Goal: Task Accomplishment & Management: Complete application form

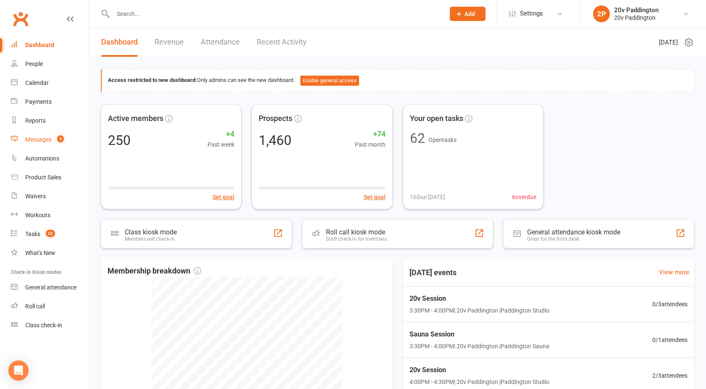
click at [35, 135] on link "Messages 5" at bounding box center [50, 139] width 78 height 19
click at [49, 142] on div "Messages" at bounding box center [38, 139] width 26 height 7
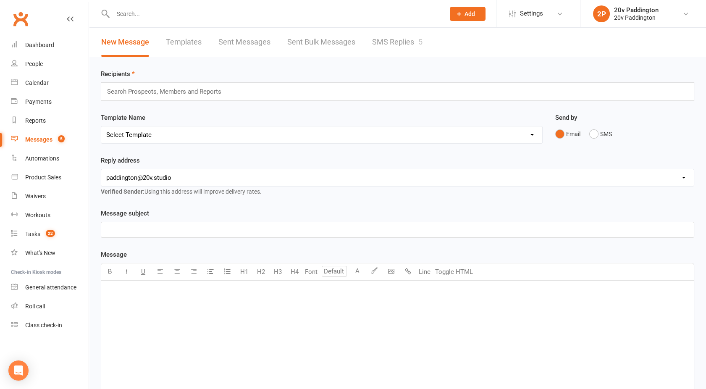
click at [403, 37] on link "SMS Replies 5" at bounding box center [397, 42] width 50 height 29
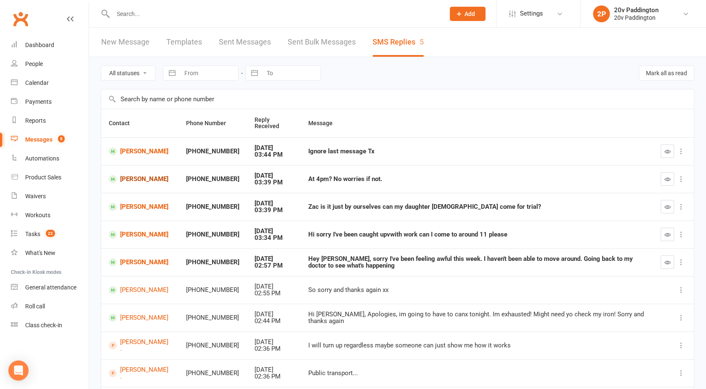
click at [134, 179] on link "Donna Loder" at bounding box center [140, 179] width 62 height 8
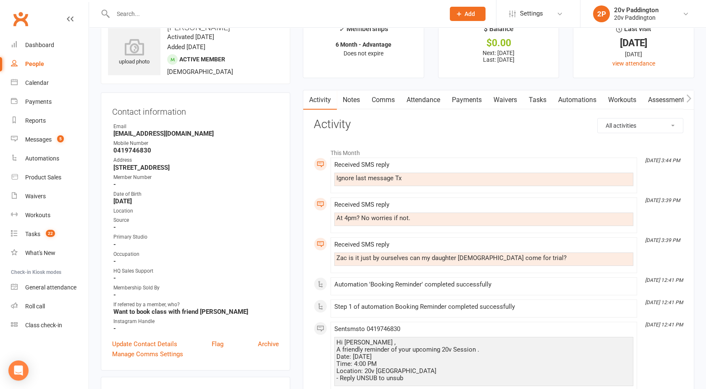
scroll to position [26, 0]
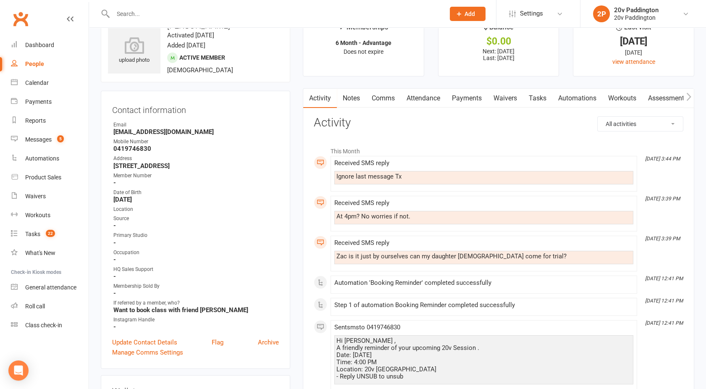
click at [377, 99] on link "Comms" at bounding box center [383, 98] width 35 height 19
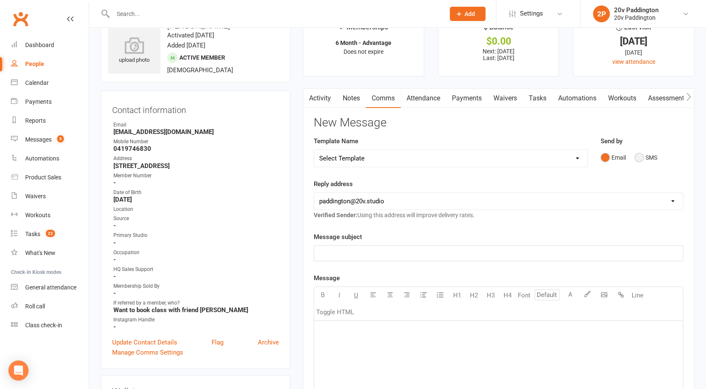
click at [636, 157] on button "SMS" at bounding box center [645, 157] width 23 height 16
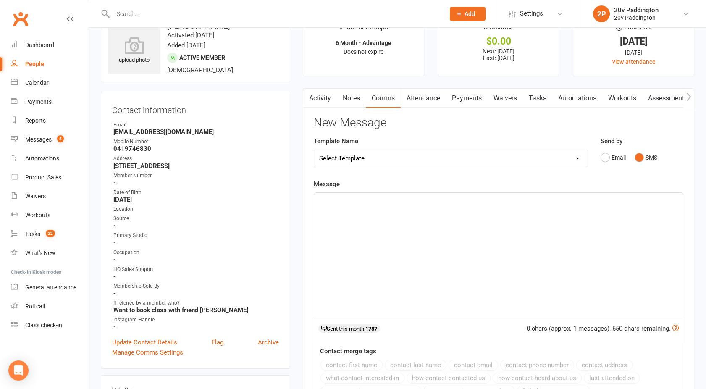
click at [515, 255] on div "﻿" at bounding box center [498, 256] width 369 height 126
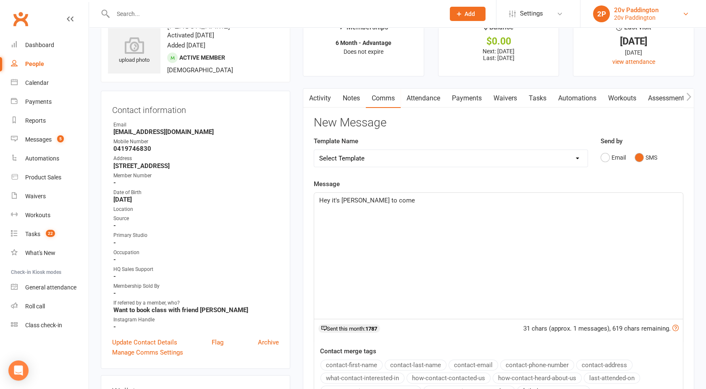
click at [643, 8] on div "20v Paddington" at bounding box center [636, 10] width 44 height 8
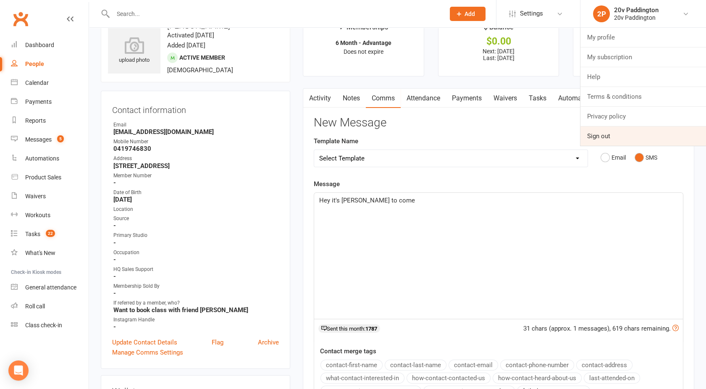
click at [606, 140] on link "Sign out" at bounding box center [643, 135] width 126 height 19
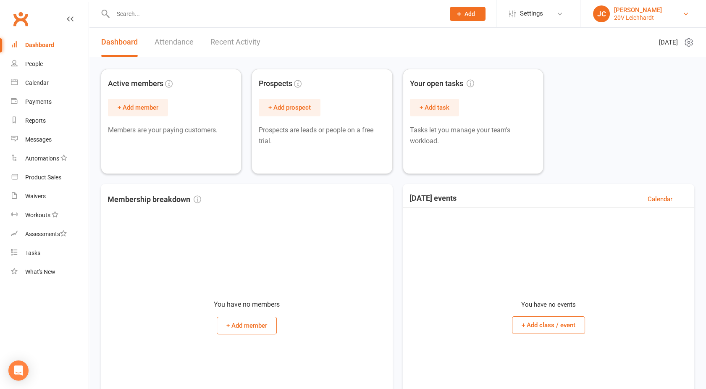
click at [636, 14] on div "20V Leichhardt" at bounding box center [638, 18] width 48 height 8
click at [556, 76] on div "Active members + Add member Members are your paying customers. Prospects + Add …" at bounding box center [397, 121] width 593 height 105
click at [629, 24] on li "JC Joel Cox 20V Leichhardt My profile Help Terms & conditions Privacy policy Si…" at bounding box center [643, 13] width 126 height 27
click at [630, 17] on div "20V Leichhardt" at bounding box center [638, 18] width 48 height 8
click at [37, 81] on div "Calendar" at bounding box center [37, 82] width 24 height 7
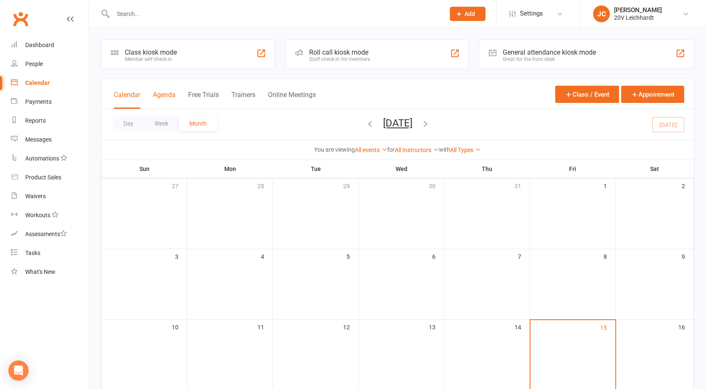
click at [175, 97] on button "Agenda" at bounding box center [164, 100] width 23 height 18
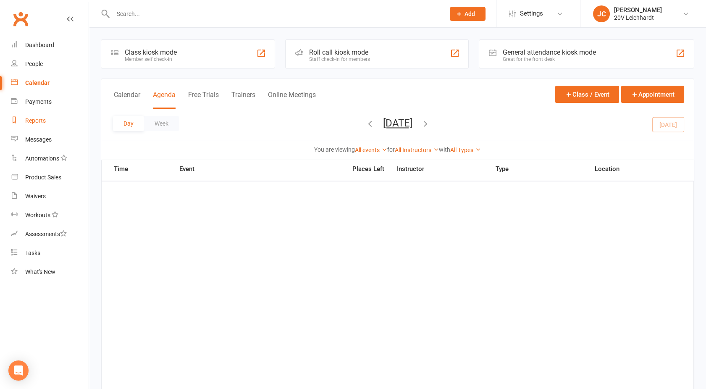
click at [31, 124] on link "Reports" at bounding box center [50, 120] width 78 height 19
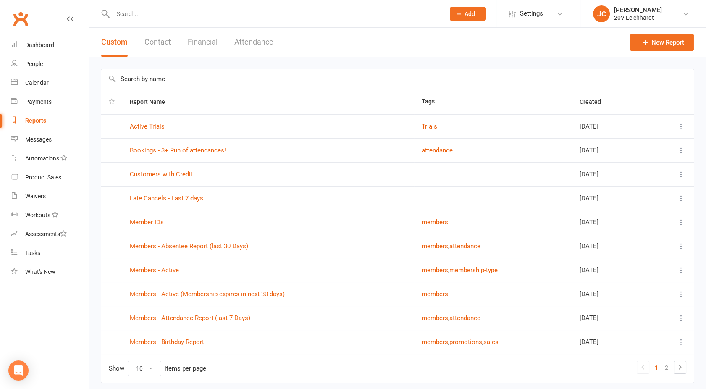
click at [196, 44] on button "Financial" at bounding box center [203, 42] width 30 height 29
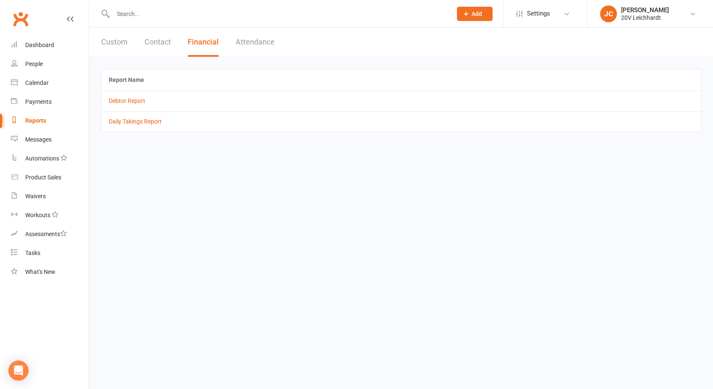
click at [120, 40] on button "Custom" at bounding box center [114, 42] width 26 height 29
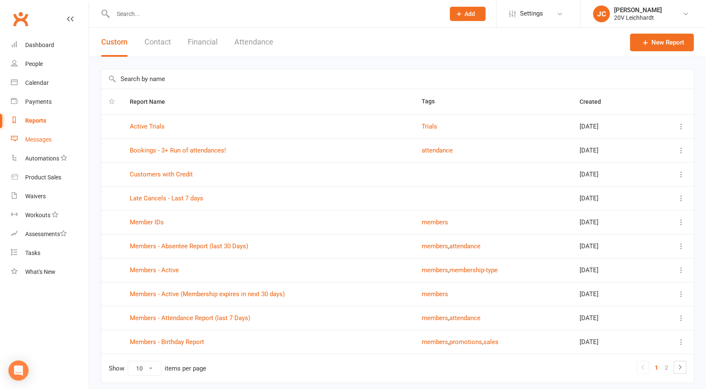
click at [38, 141] on div "Messages" at bounding box center [38, 139] width 26 height 7
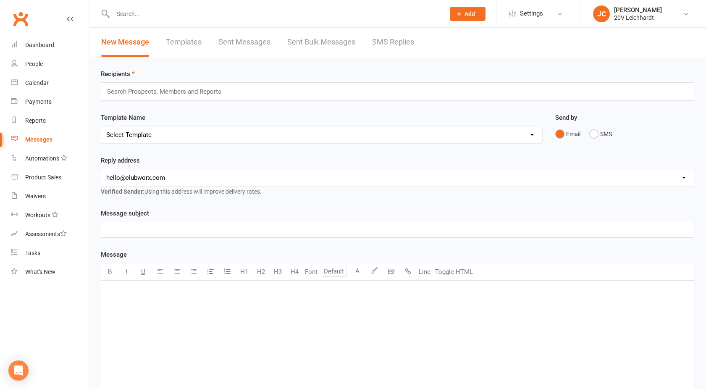
click at [365, 47] on div "New Message Templates Sent Messages Sent Bulk Messages SMS Replies" at bounding box center [257, 42] width 337 height 29
click at [400, 46] on link "SMS Replies" at bounding box center [393, 42] width 42 height 29
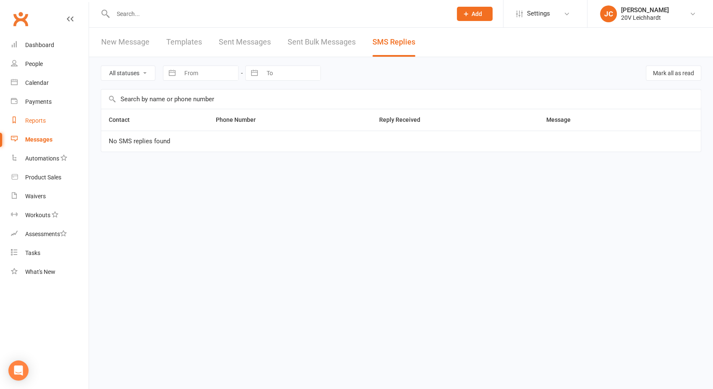
click at [34, 115] on link "Reports" at bounding box center [50, 120] width 78 height 19
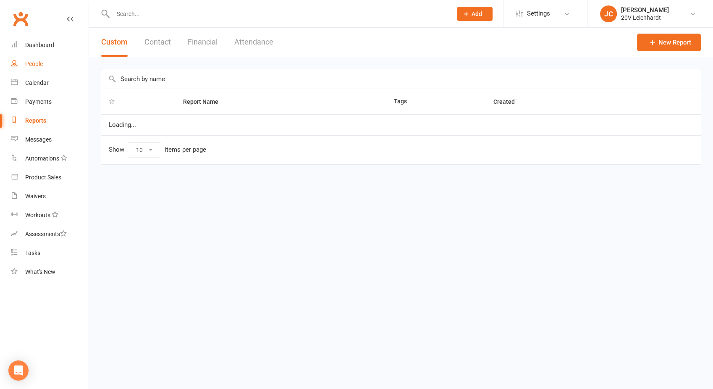
click at [45, 73] on link "People" at bounding box center [50, 64] width 78 height 19
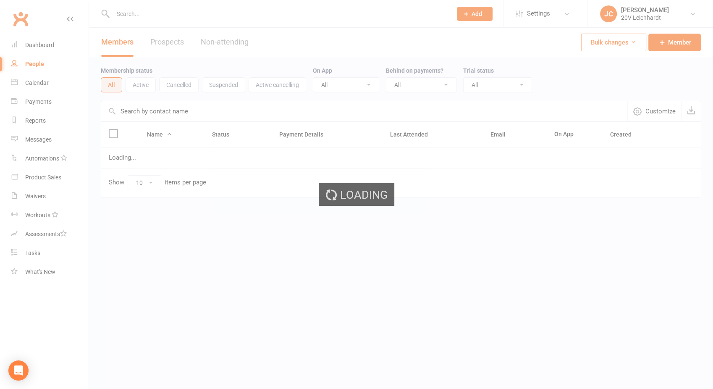
click at [45, 76] on div "Loading" at bounding box center [356, 194] width 713 height 389
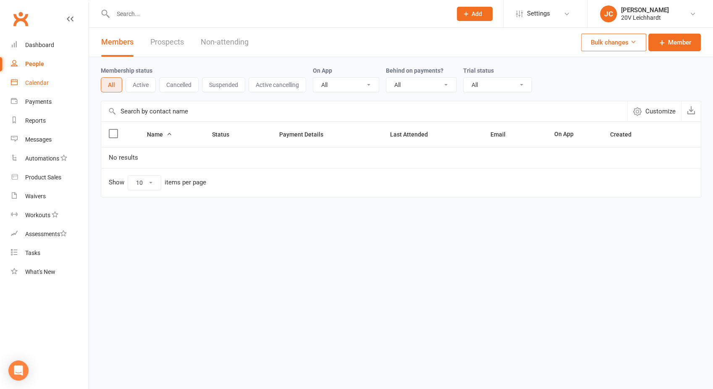
click at [45, 78] on link "Calendar" at bounding box center [50, 82] width 78 height 19
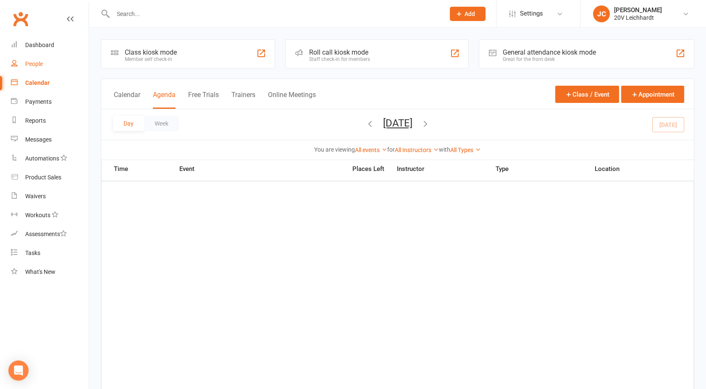
click at [37, 68] on link "People" at bounding box center [50, 64] width 78 height 19
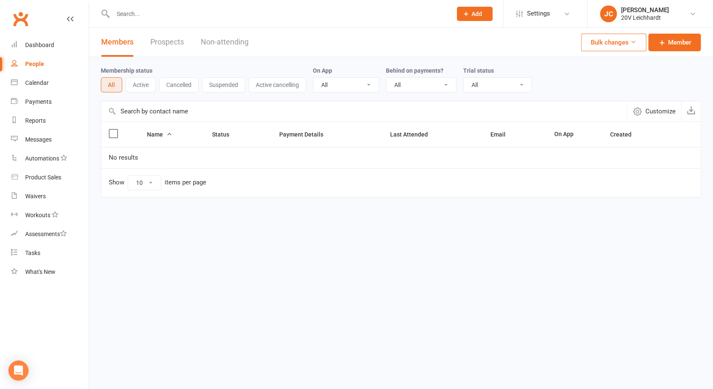
click at [168, 42] on link "Prospects" at bounding box center [167, 42] width 34 height 29
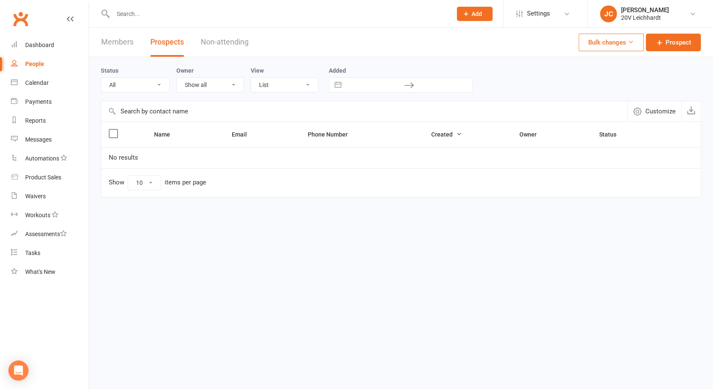
click at [122, 39] on link "Members" at bounding box center [117, 42] width 32 height 29
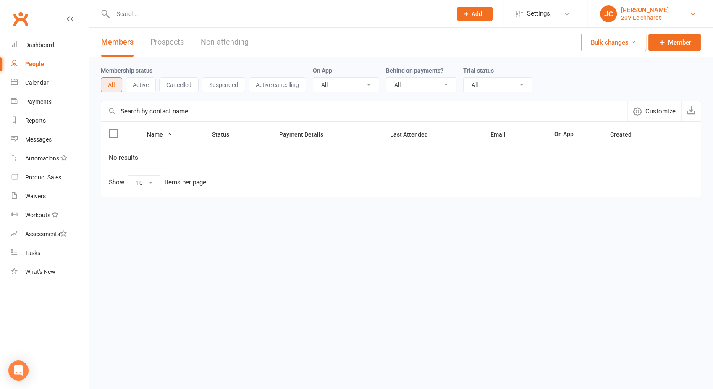
click at [651, 17] on div "20V Leichhardt" at bounding box center [645, 18] width 48 height 8
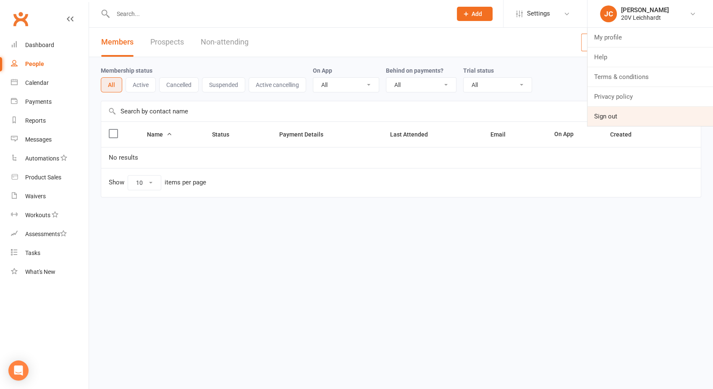
click at [617, 116] on link "Sign out" at bounding box center [650, 116] width 126 height 19
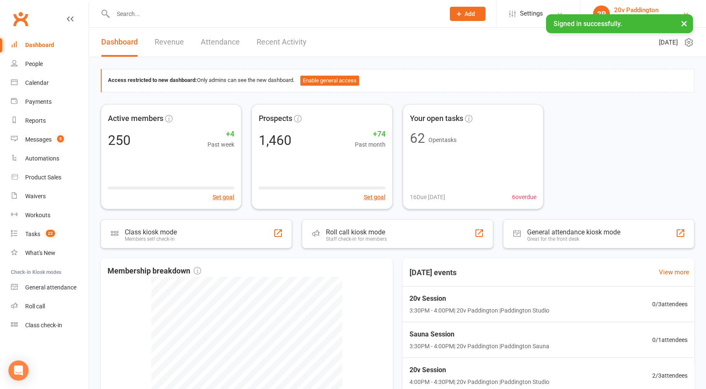
click at [628, 9] on div "20v Paddington" at bounding box center [636, 10] width 44 height 8
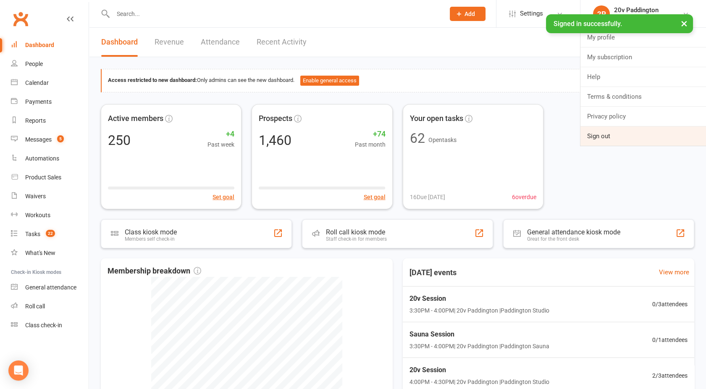
click at [609, 132] on link "Sign out" at bounding box center [643, 135] width 126 height 19
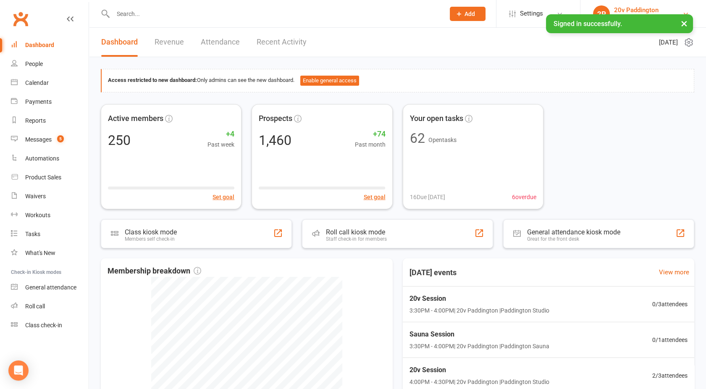
click at [633, 5] on link "2P 20v Paddington 20v Paddington" at bounding box center [643, 13] width 100 height 17
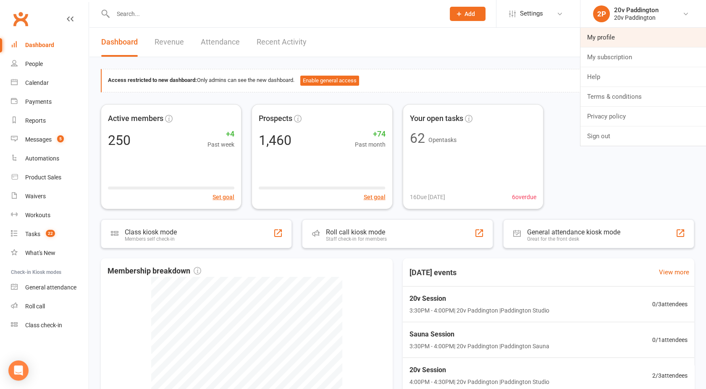
click at [611, 34] on link "My profile" at bounding box center [643, 37] width 126 height 19
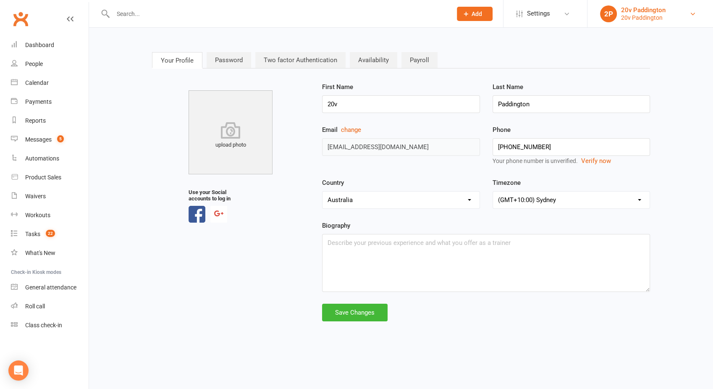
click at [641, 15] on div "20v Paddington" at bounding box center [643, 18] width 44 height 8
click at [536, 24] on li "Settings Membership Plans Event Templates Appointment Types Website Image Libra…" at bounding box center [545, 13] width 84 height 27
click at [535, 12] on span "Settings" at bounding box center [538, 13] width 23 height 19
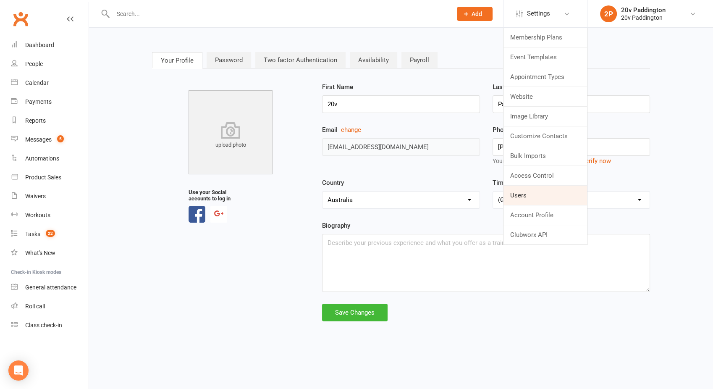
click at [531, 193] on link "Users" at bounding box center [545, 195] width 84 height 19
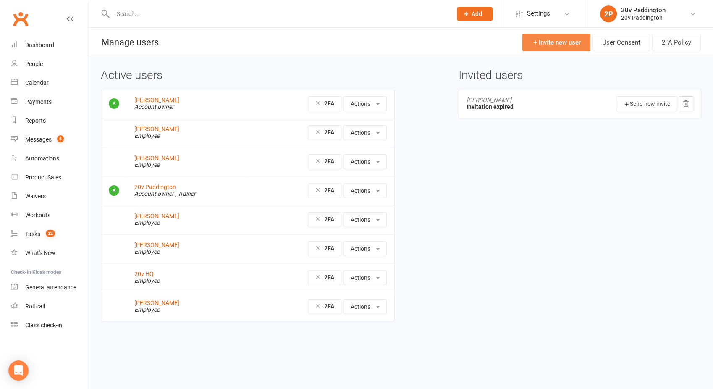
click at [550, 40] on link "Invite new user" at bounding box center [556, 43] width 68 height 18
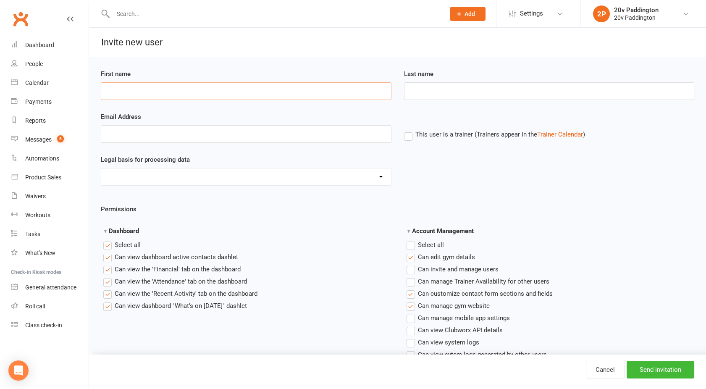
click at [128, 89] on input "First name" at bounding box center [246, 91] width 290 height 18
type input "[PERSON_NAME]"
type input "[PERSON_NAME][EMAIL_ADDRESS][DOMAIN_NAME]"
click at [259, 183] on select "Consent provided by contact Legitimate Interest - Existing Customer Legitimate …" at bounding box center [246, 176] width 290 height 17
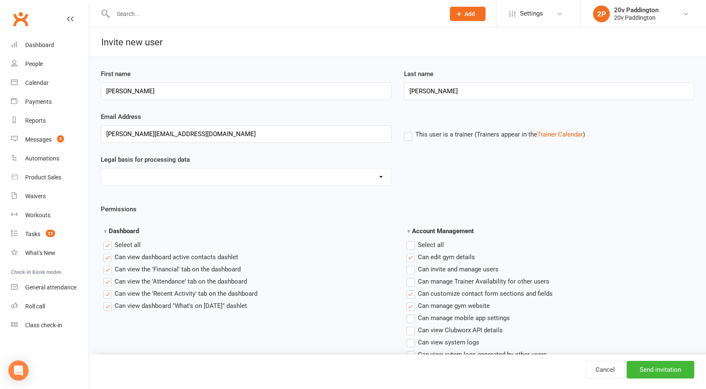
select select "Not Applicable"
click at [101, 168] on select "Consent provided by contact Legitimate Interest - Existing Customer Legitimate …" at bounding box center [246, 176] width 290 height 17
click at [161, 177] on select "Consent provided by contact Legitimate Interest - Existing Customer Legitimate …" at bounding box center [246, 176] width 290 height 17
click at [101, 168] on select "Consent provided by contact Legitimate Interest - Existing Customer Legitimate …" at bounding box center [246, 176] width 290 height 17
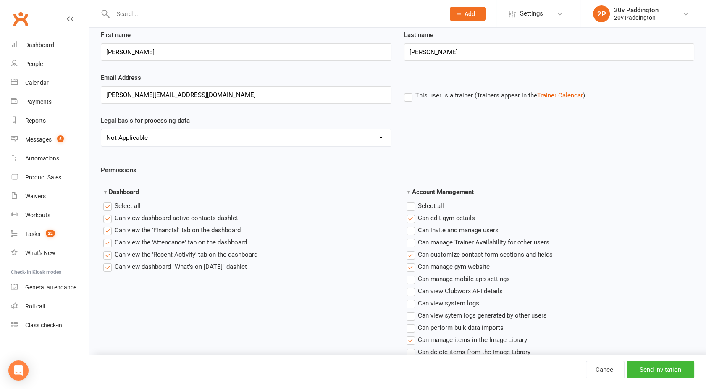
scroll to position [40, 0]
click at [411, 206] on label "Select all" at bounding box center [424, 205] width 37 height 10
click at [411, 200] on input "Account Management" at bounding box center [408, 200] width 5 height 0
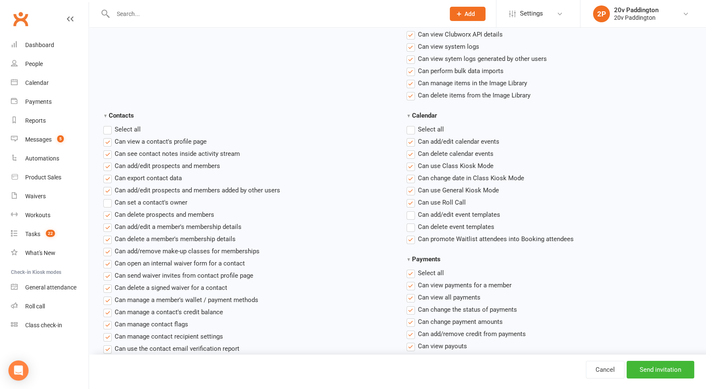
scroll to position [296, 0]
click at [415, 126] on label "Select all" at bounding box center [424, 128] width 37 height 10
click at [412, 123] on input "Calendar" at bounding box center [408, 123] width 5 height 0
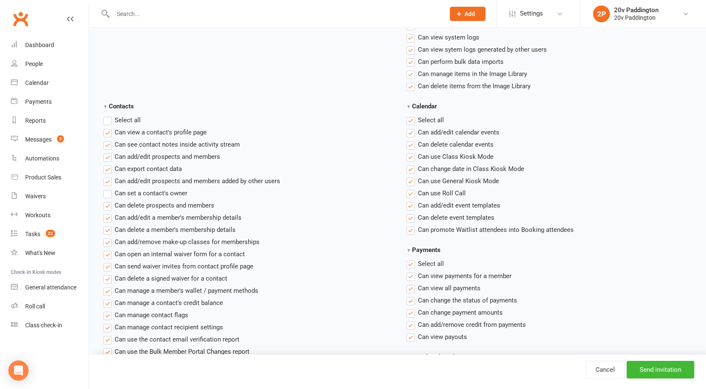
click at [103, 119] on label "Select all" at bounding box center [121, 120] width 37 height 10
click at [103, 115] on input "Contacts" at bounding box center [105, 115] width 5 height 0
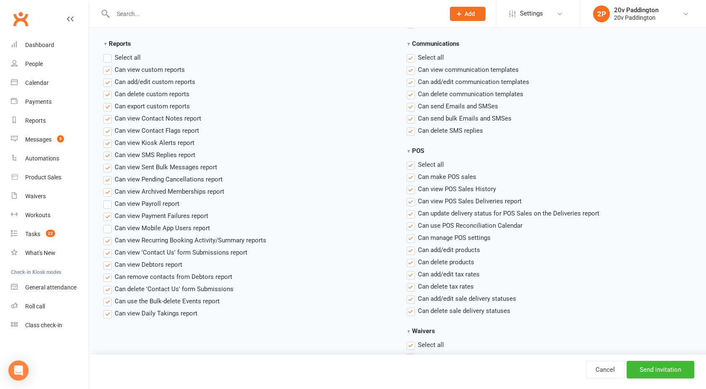
scroll to position [689, 0]
click at [107, 55] on label "Select all" at bounding box center [121, 57] width 37 height 10
click at [107, 52] on input "Reports" at bounding box center [105, 52] width 5 height 0
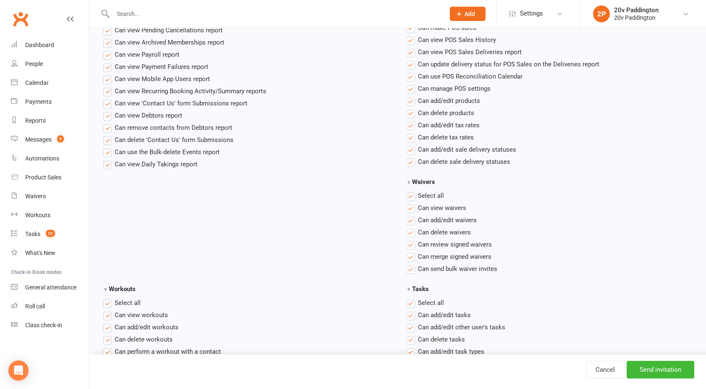
scroll to position [1190, 0]
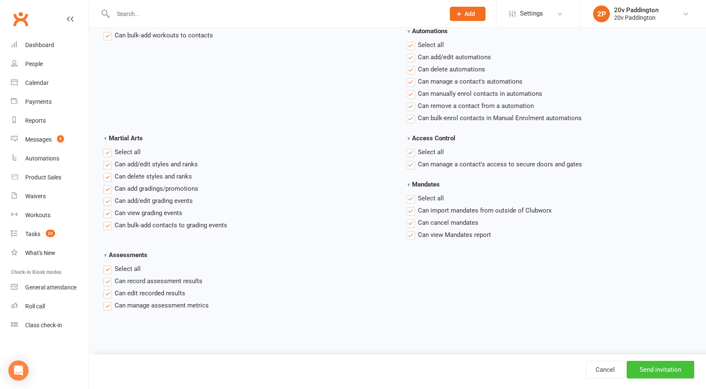
click at [660, 368] on input "Send invitation" at bounding box center [660, 370] width 68 height 18
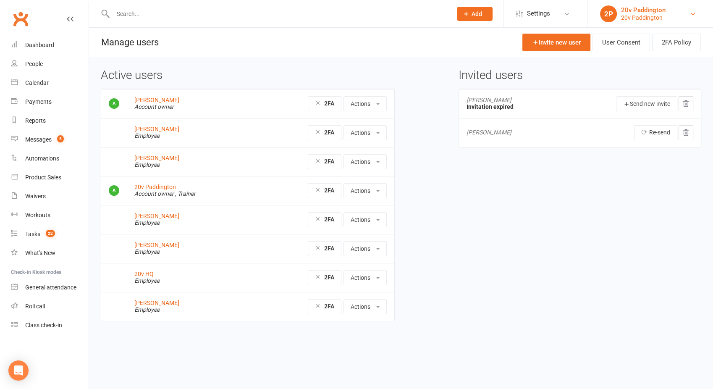
click at [633, 19] on div "20v Paddington" at bounding box center [643, 18] width 44 height 8
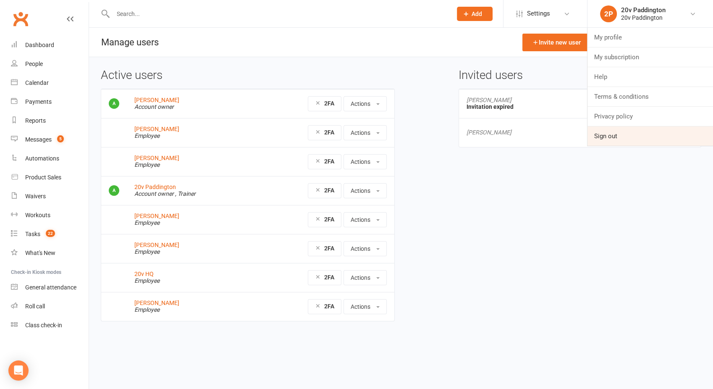
click at [614, 134] on link "Sign out" at bounding box center [650, 135] width 126 height 19
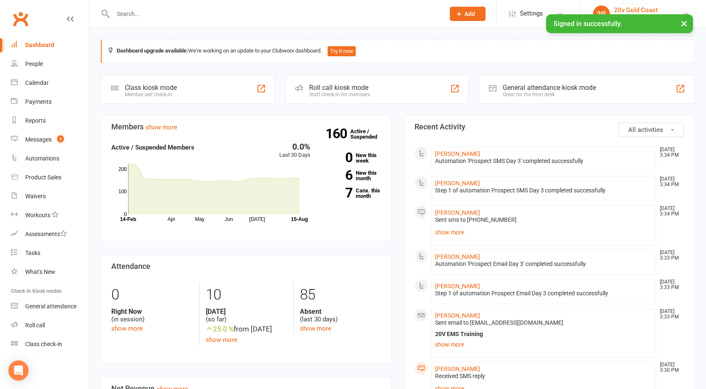
click at [638, 8] on div "20v Gold Coast" at bounding box center [636, 10] width 44 height 8
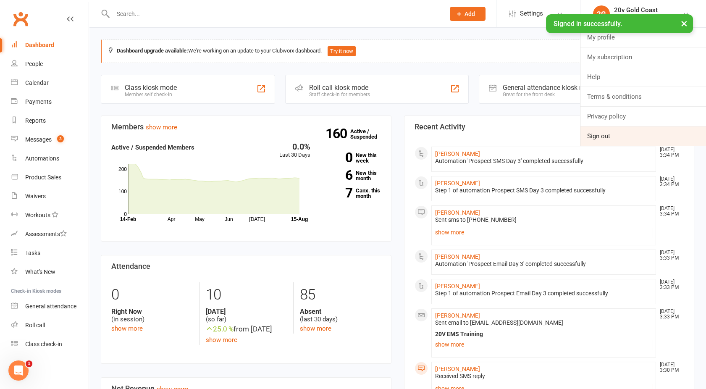
click at [603, 133] on link "Sign out" at bounding box center [643, 135] width 126 height 19
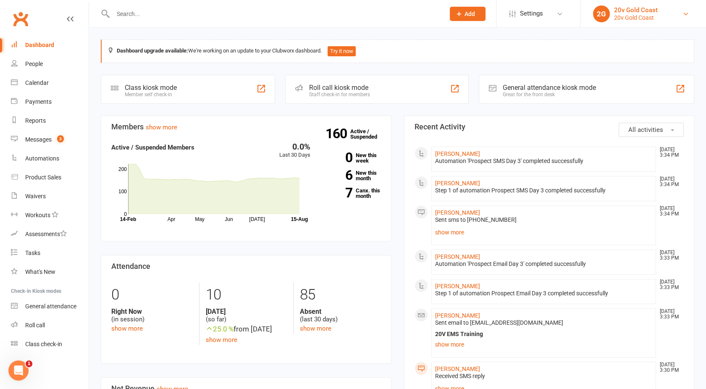
click at [630, 12] on div "20v Gold Coast" at bounding box center [636, 10] width 44 height 8
click at [554, 8] on link "Settings" at bounding box center [538, 13] width 58 height 19
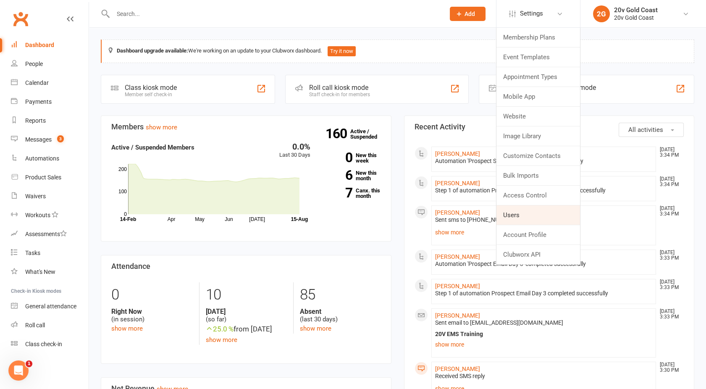
click at [521, 213] on link "Users" at bounding box center [538, 214] width 84 height 19
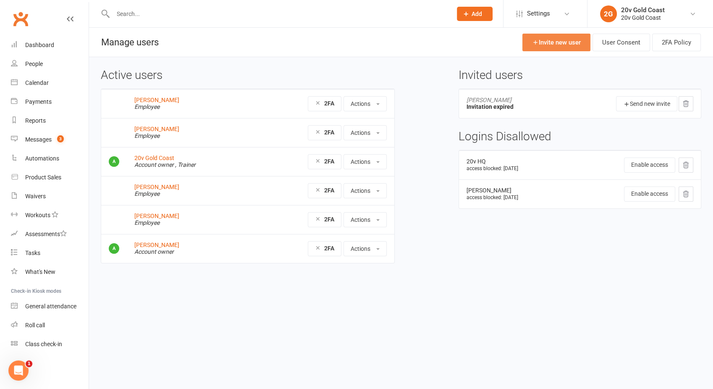
click at [552, 42] on link "Invite new user" at bounding box center [556, 43] width 68 height 18
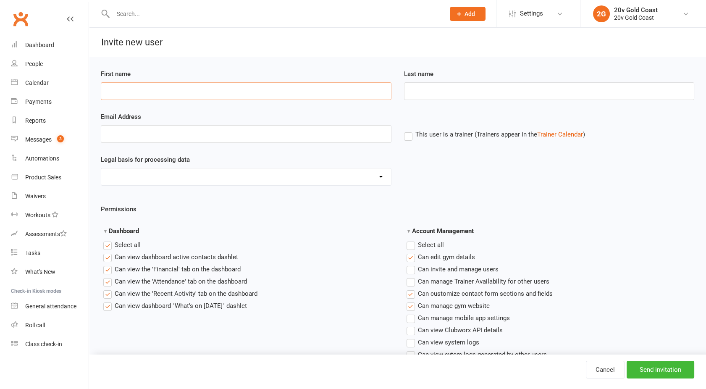
click at [147, 98] on input "First name" at bounding box center [246, 91] width 290 height 18
type input "Joel"
type input "Cox"
type input "joel@20v.studio"
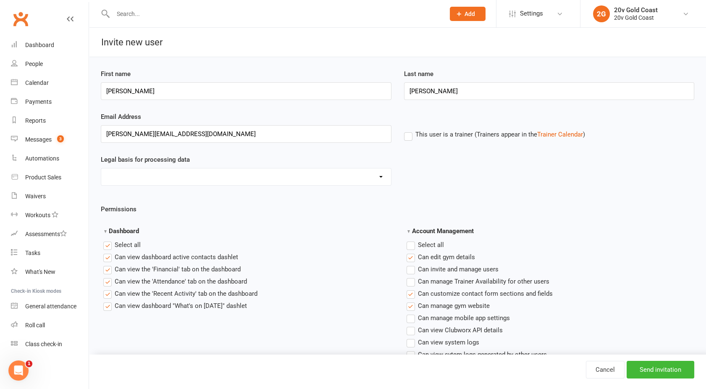
click at [193, 166] on div "Legal basis for processing data Consent provided by contact Legitimate Interest…" at bounding box center [245, 169] width 303 height 31
click at [189, 175] on select "Consent provided by contact Legitimate Interest - Existing Customer Legitimate …" at bounding box center [246, 176] width 290 height 17
select select "Not Applicable"
click at [101, 168] on select "Consent provided by contact Legitimate Interest - Existing Customer Legitimate …" at bounding box center [246, 176] width 290 height 17
click at [410, 245] on label "Select all" at bounding box center [424, 245] width 37 height 10
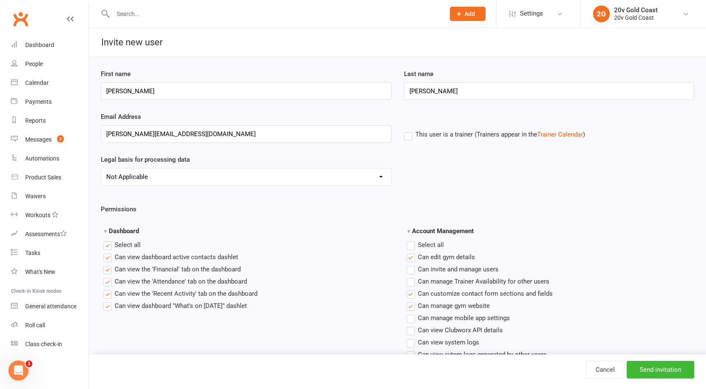
click at [410, 240] on input "Account Management" at bounding box center [408, 240] width 5 height 0
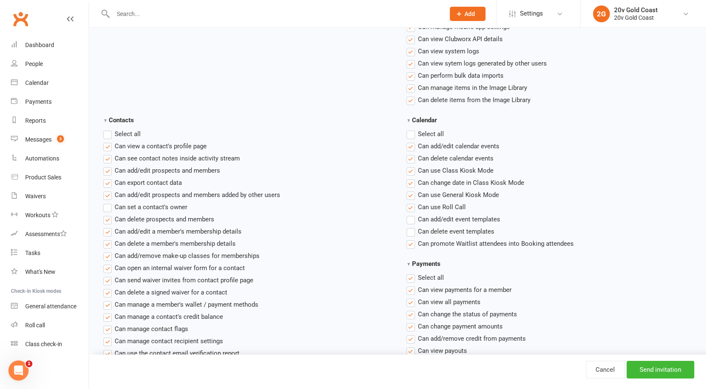
scroll to position [295, 0]
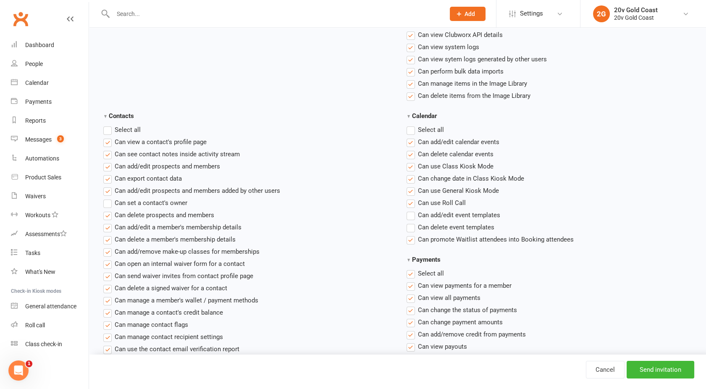
click at [112, 131] on label "Select all" at bounding box center [121, 130] width 37 height 10
click at [109, 125] on input "Contacts" at bounding box center [105, 125] width 5 height 0
click at [419, 129] on span "Select all" at bounding box center [431, 129] width 26 height 9
click at [412, 125] on input "Calendar" at bounding box center [408, 125] width 5 height 0
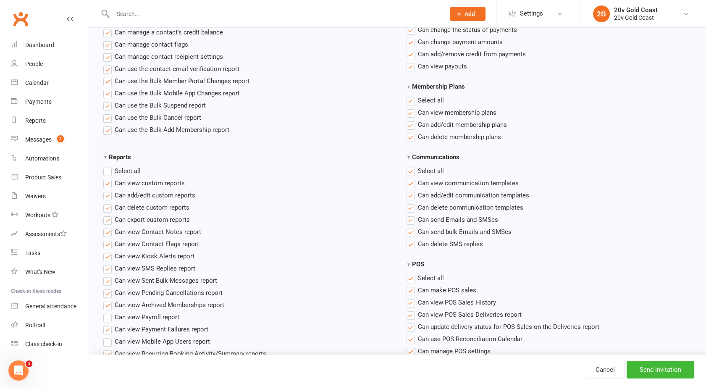
scroll to position [573, 0]
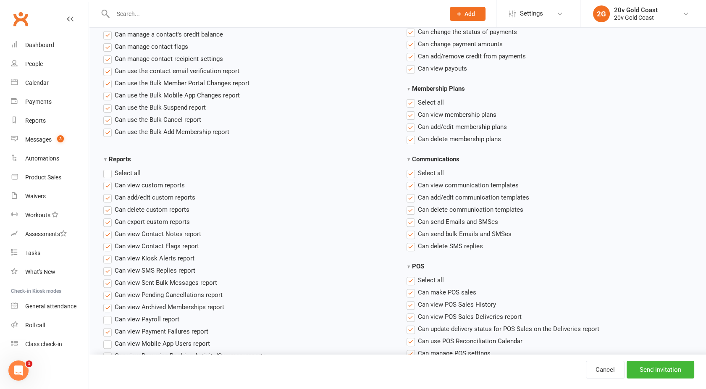
click at [114, 173] on label "Select all" at bounding box center [121, 173] width 37 height 10
click at [109, 168] on input "Reports" at bounding box center [105, 168] width 5 height 0
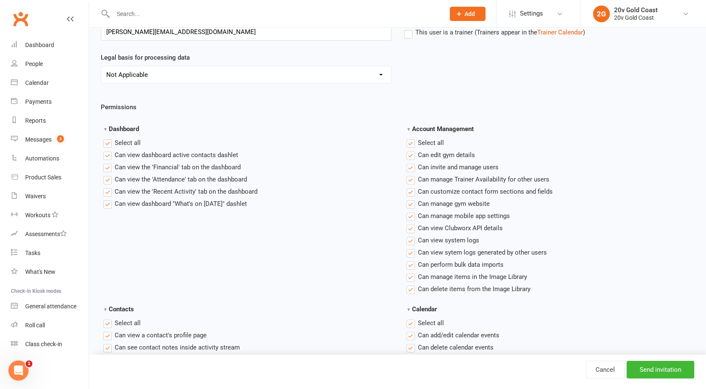
scroll to position [0, 0]
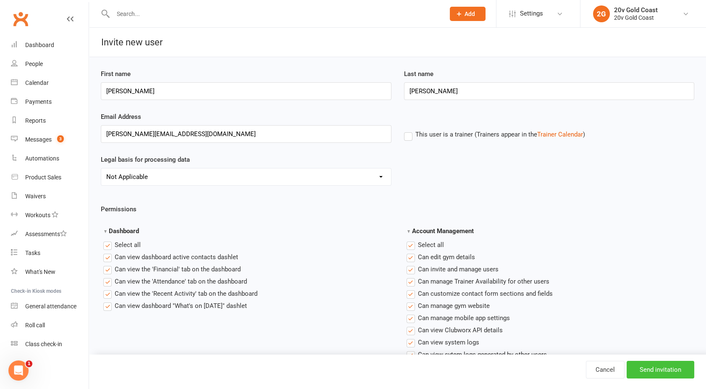
click at [668, 363] on input "Send invitation" at bounding box center [660, 370] width 68 height 18
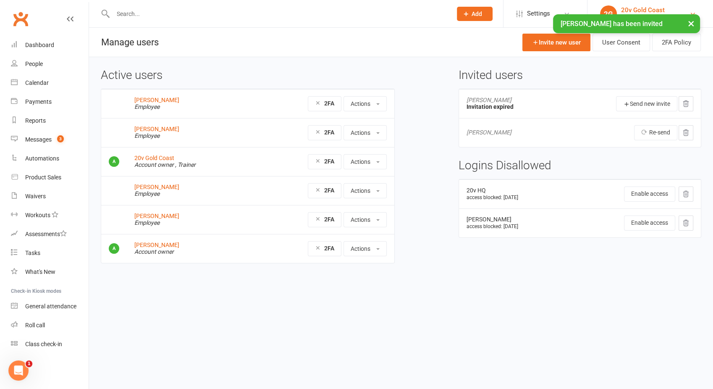
click at [648, 8] on div "20v Gold Coast" at bounding box center [643, 10] width 44 height 8
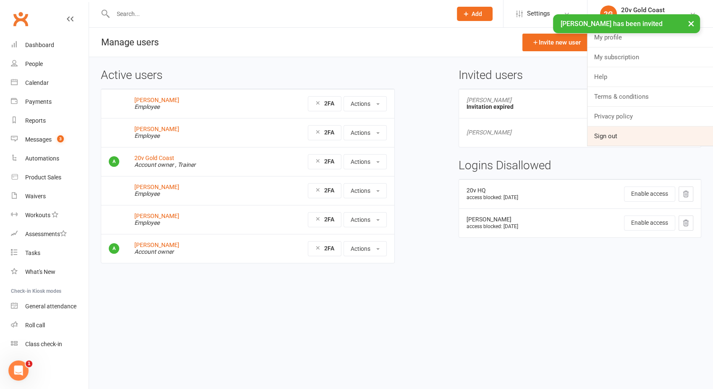
click at [613, 135] on link "Sign out" at bounding box center [650, 135] width 126 height 19
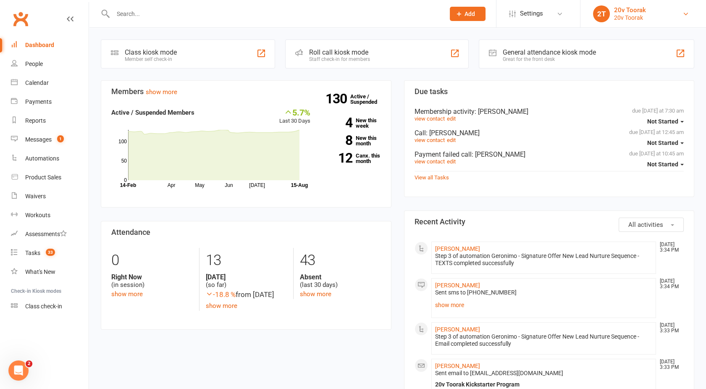
click at [641, 18] on div "20v Toorak" at bounding box center [630, 18] width 32 height 8
click at [534, 12] on span "Settings" at bounding box center [531, 13] width 23 height 19
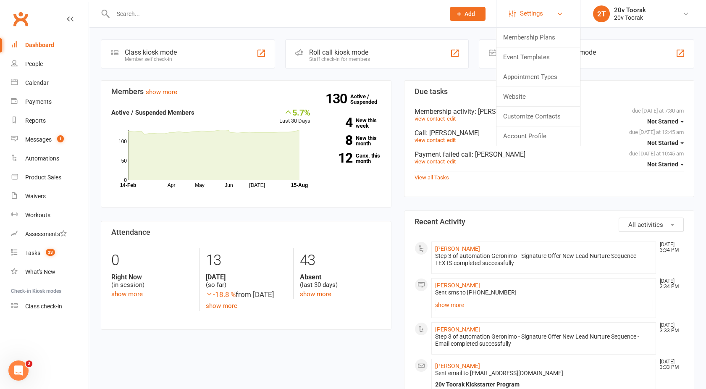
click at [533, 17] on span "Settings" at bounding box center [531, 13] width 23 height 19
click at [37, 141] on div "Messages" at bounding box center [38, 139] width 26 height 7
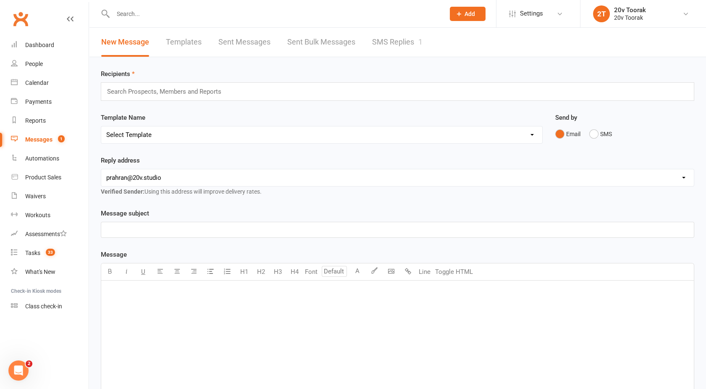
click at [426, 34] on div "New Message Templates Sent Messages Sent Bulk Messages SMS Replies 1" at bounding box center [261, 42] width 345 height 29
click at [405, 37] on link "SMS Replies 1" at bounding box center [397, 42] width 50 height 29
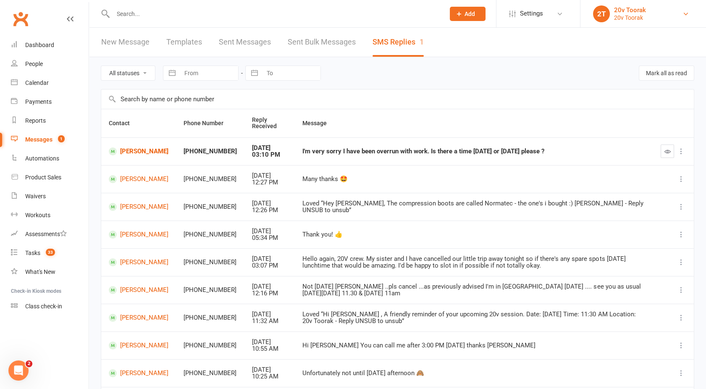
click at [637, 20] on div "20v Toorak" at bounding box center [630, 18] width 32 height 8
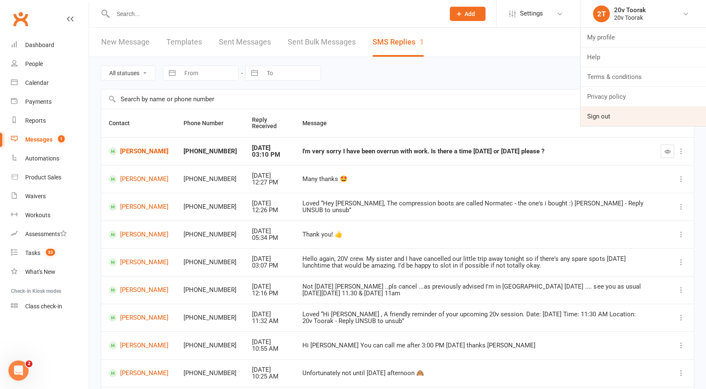
click at [602, 115] on link "Sign out" at bounding box center [643, 116] width 126 height 19
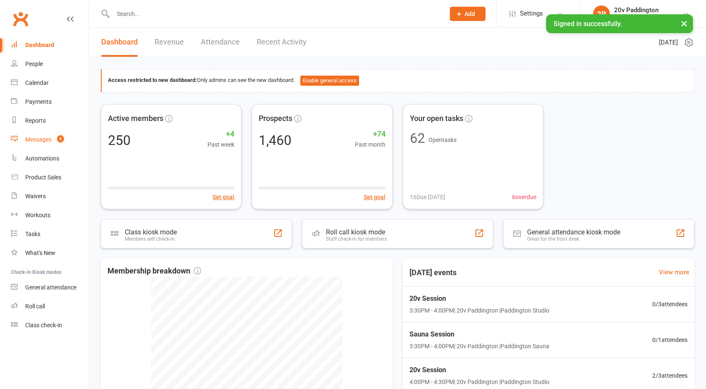
click at [39, 136] on div "Messages" at bounding box center [38, 139] width 26 height 7
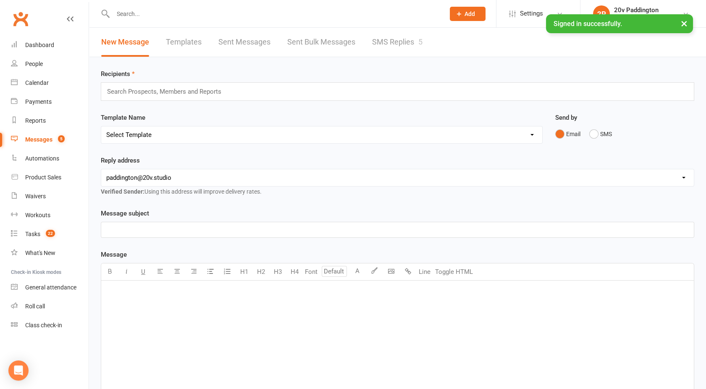
click at [403, 39] on link "SMS Replies 5" at bounding box center [397, 42] width 50 height 29
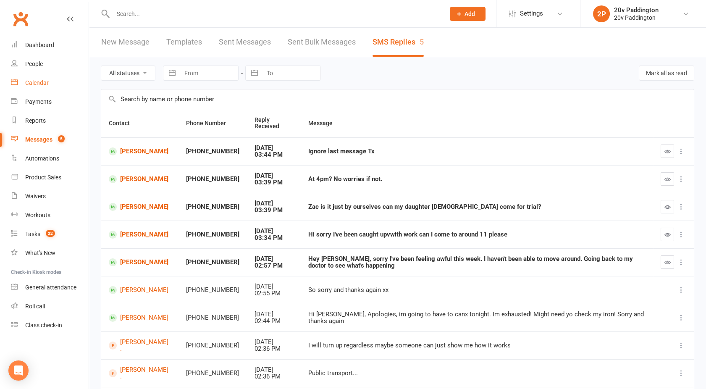
click at [42, 82] on div "Calendar" at bounding box center [37, 82] width 24 height 7
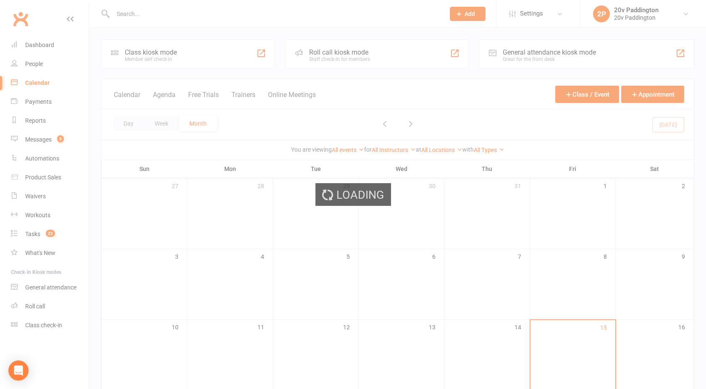
click at [38, 135] on div "Loading" at bounding box center [353, 194] width 706 height 389
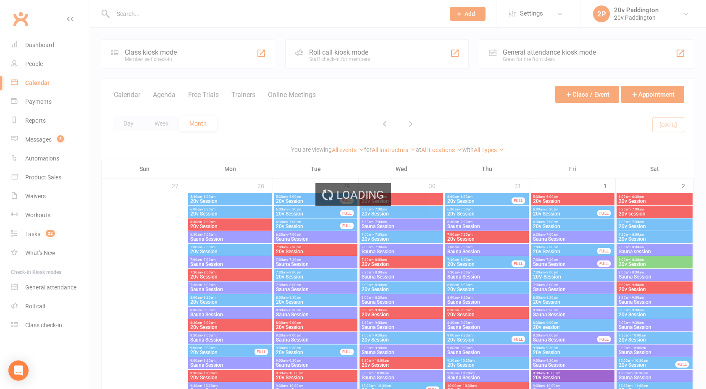
click at [41, 139] on div "Loading" at bounding box center [353, 194] width 706 height 389
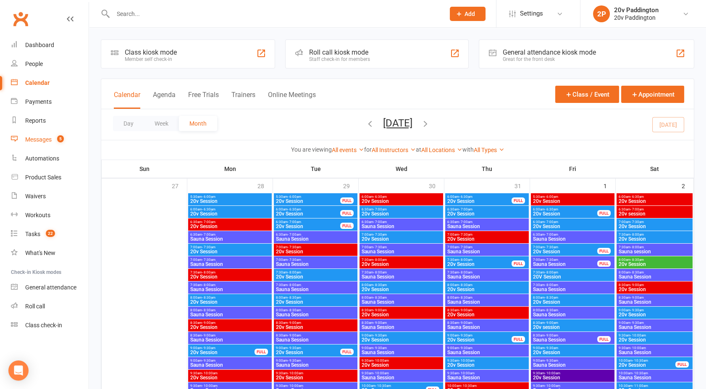
click at [41, 139] on div "Messages" at bounding box center [38, 139] width 26 height 7
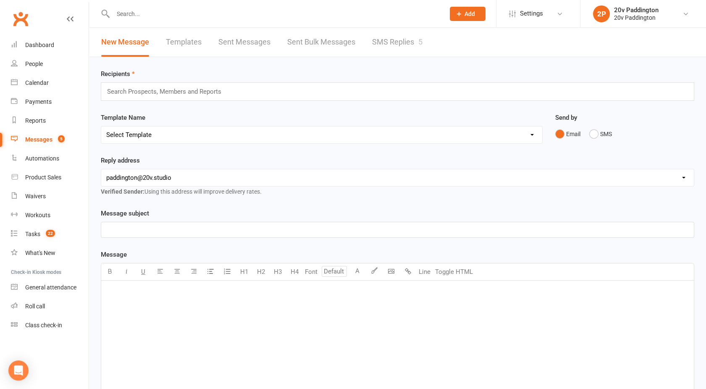
click at [401, 41] on link "SMS Replies 5" at bounding box center [397, 42] width 50 height 29
